Goal: Check status: Check status

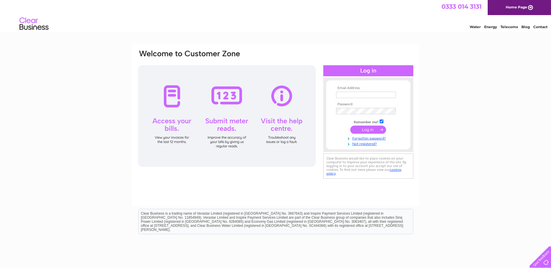
type input "[EMAIL_ADDRESS][DOMAIN_NAME]"
click at [373, 130] on input "submit" at bounding box center [368, 130] width 36 height 8
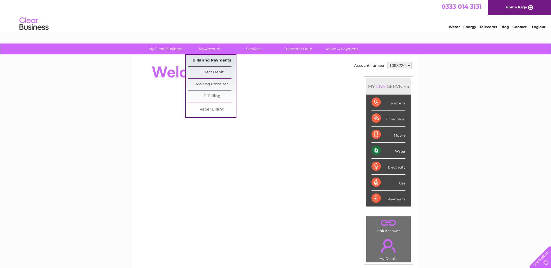
click at [207, 58] on link "Bills and Payments" at bounding box center [212, 61] width 48 height 12
click at [206, 59] on link "Bills and Payments" at bounding box center [212, 61] width 48 height 12
